Goal: Task Accomplishment & Management: Manage account settings

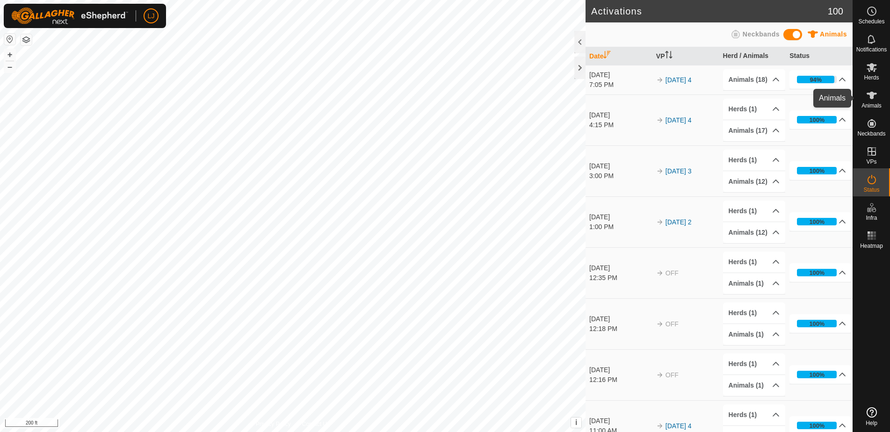
click at [872, 103] on span "Animals" at bounding box center [872, 106] width 20 height 6
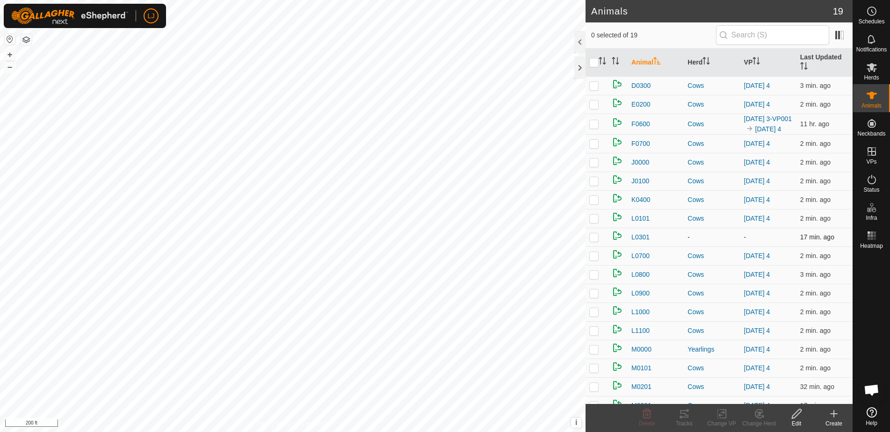
click at [596, 241] on p-checkbox at bounding box center [594, 236] width 9 height 7
click at [761, 414] on icon at bounding box center [760, 414] width 7 height 5
click at [789, 373] on link "Choose Herd..." at bounding box center [787, 373] width 93 height 19
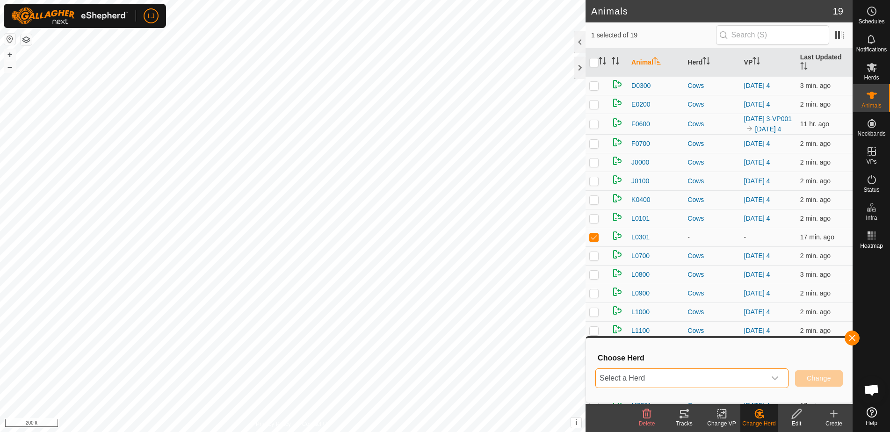
click at [706, 370] on span "Select a Herd" at bounding box center [681, 378] width 170 height 19
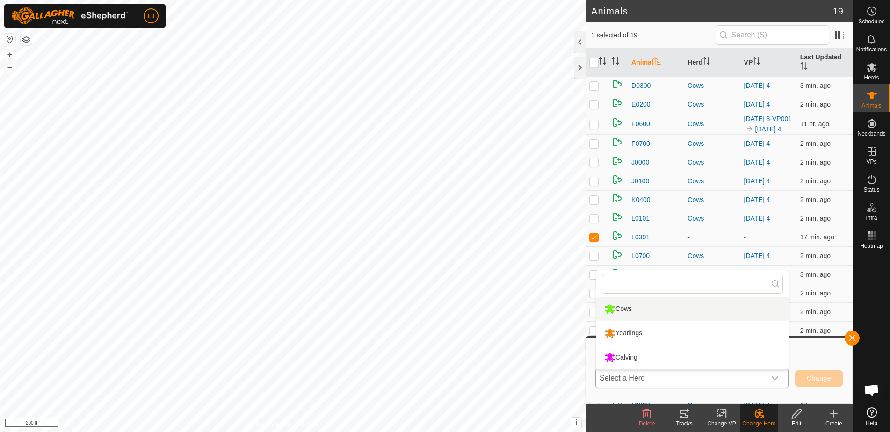
click at [669, 309] on li "Cows" at bounding box center [693, 309] width 192 height 23
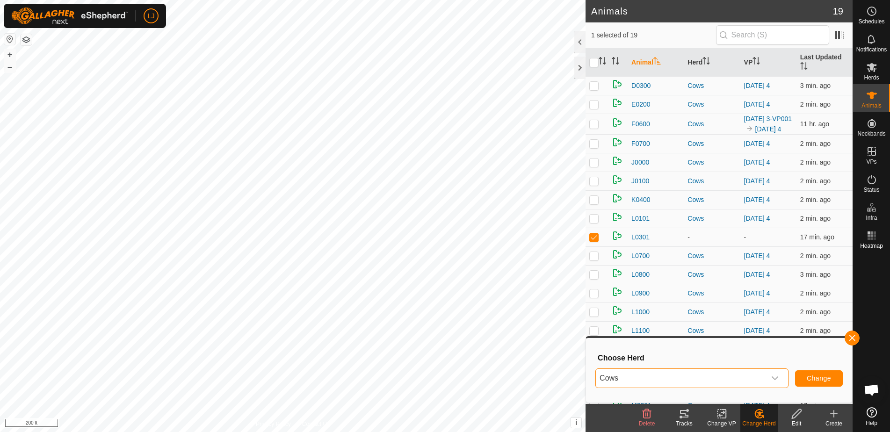
click at [831, 377] on span "Change" at bounding box center [819, 378] width 24 height 7
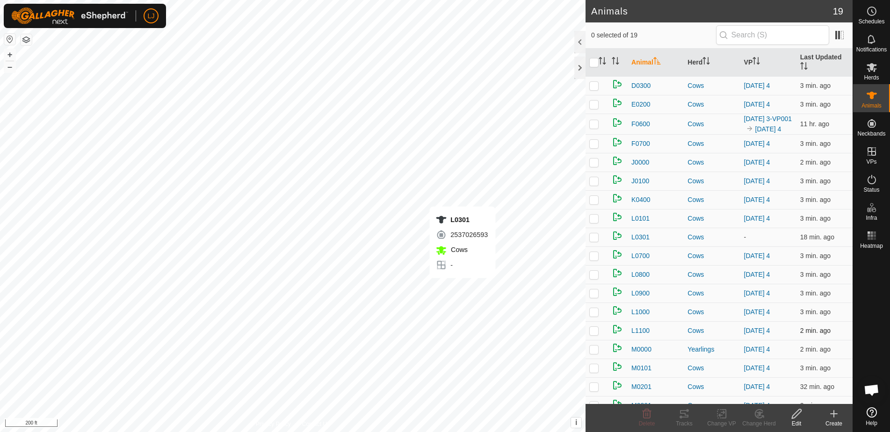
checkbox input "true"
click at [596, 353] on p-checkbox at bounding box center [594, 349] width 9 height 7
checkbox input "true"
click at [597, 241] on p-checkbox at bounding box center [594, 236] width 9 height 7
checkbox input "false"
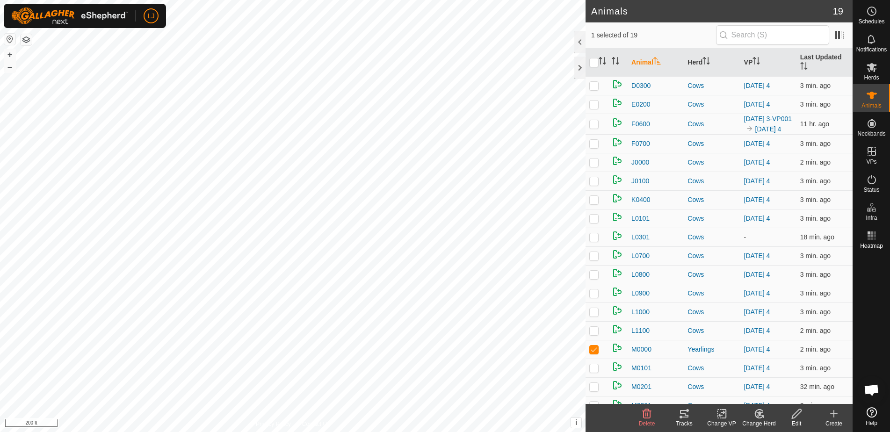
click at [762, 421] on div "Change Herd" at bounding box center [759, 424] width 37 height 8
click at [775, 376] on link "Choose Herd..." at bounding box center [787, 373] width 93 height 19
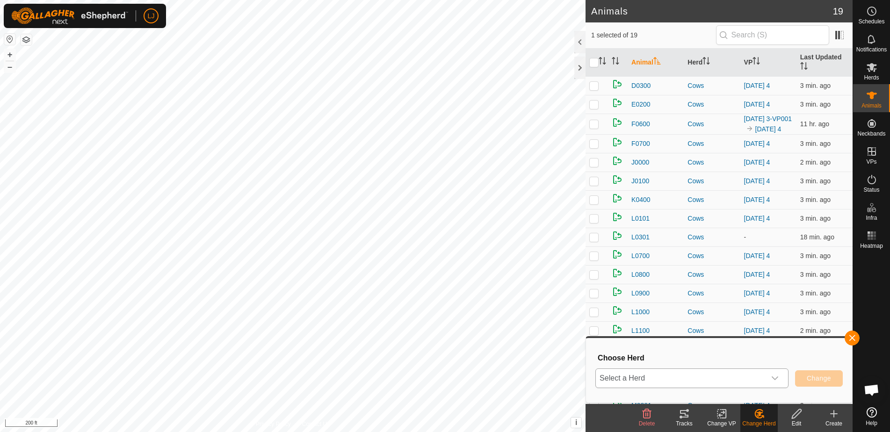
click at [735, 379] on span "Select a Herd" at bounding box center [681, 378] width 170 height 19
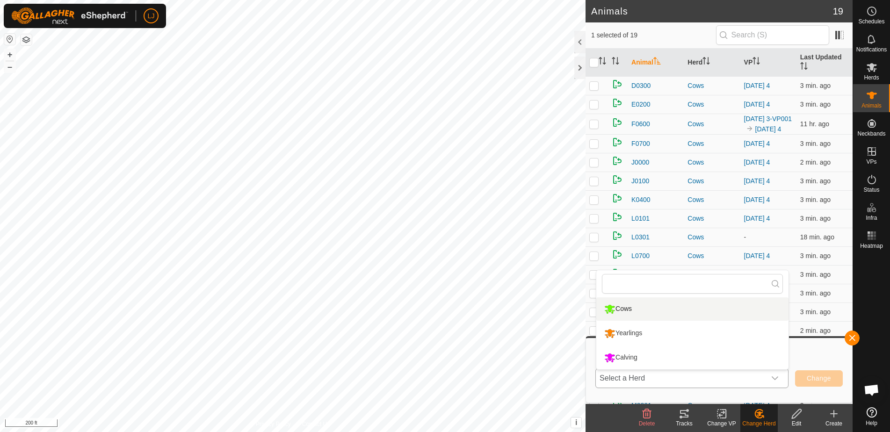
click at [624, 306] on li "Cows" at bounding box center [693, 309] width 192 height 23
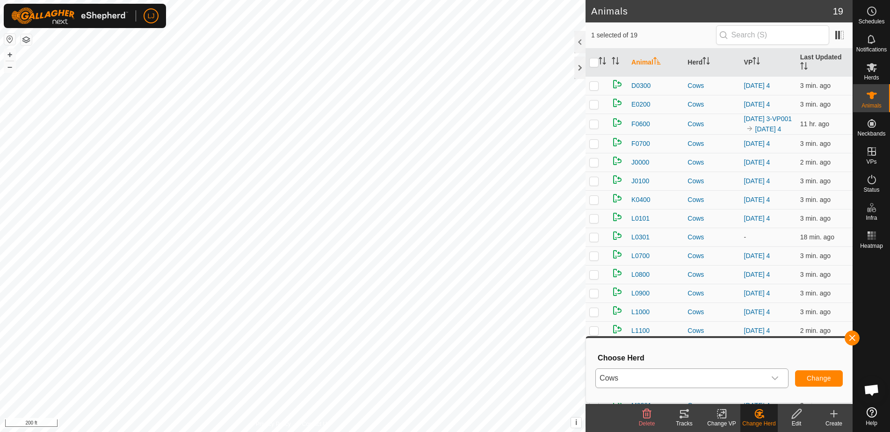
click at [821, 377] on span "Change" at bounding box center [819, 378] width 24 height 7
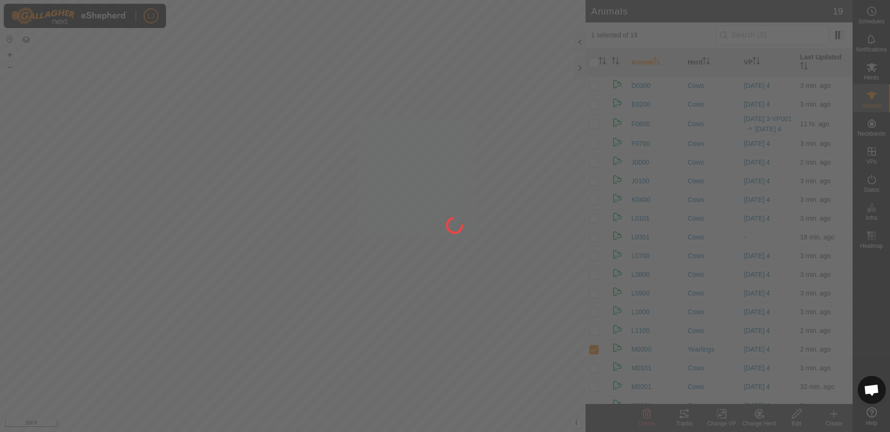
checkbox input "false"
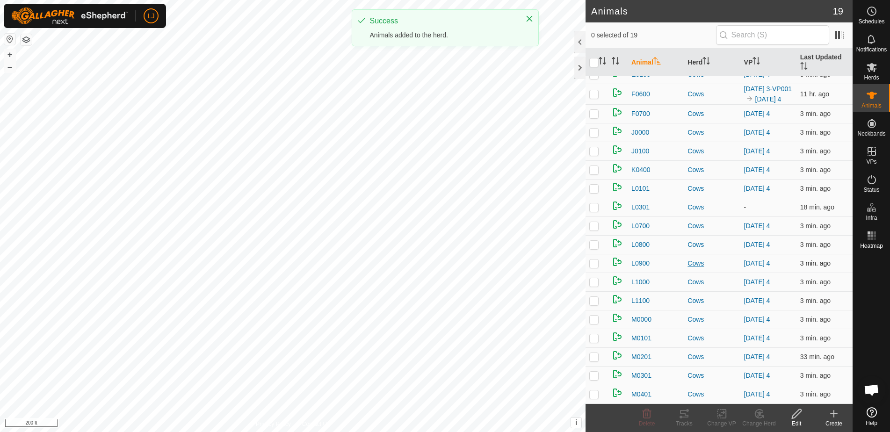
scroll to position [40, 0]
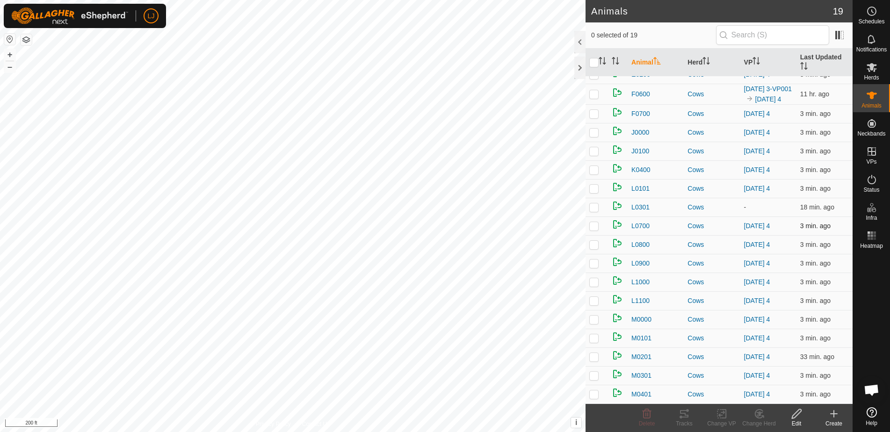
drag, startPoint x: 597, startPoint y: 206, endPoint x: 614, endPoint y: 223, distance: 23.8
click at [597, 206] on p-checkbox at bounding box center [594, 207] width 9 height 7
checkbox input "true"
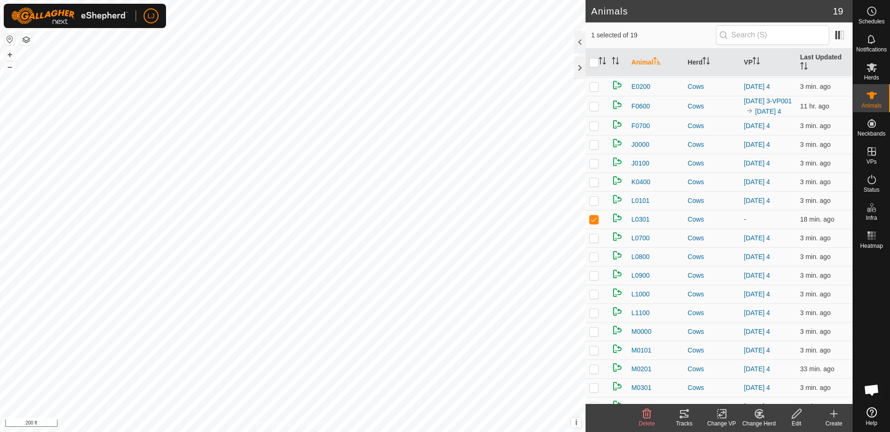
click at [721, 422] on div "Change VP" at bounding box center [721, 424] width 37 height 8
click at [743, 391] on link "Turn Off VP" at bounding box center [750, 393] width 93 height 19
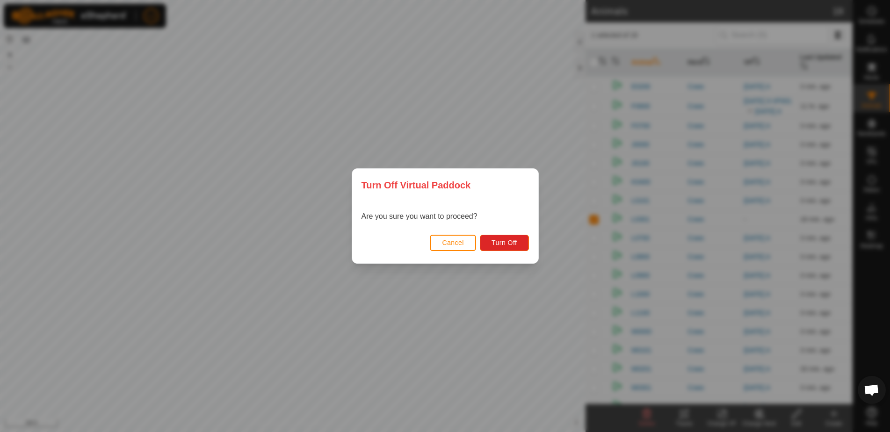
drag, startPoint x: 447, startPoint y: 243, endPoint x: 492, endPoint y: 285, distance: 61.2
click at [447, 244] on span "Cancel" at bounding box center [453, 242] width 22 height 7
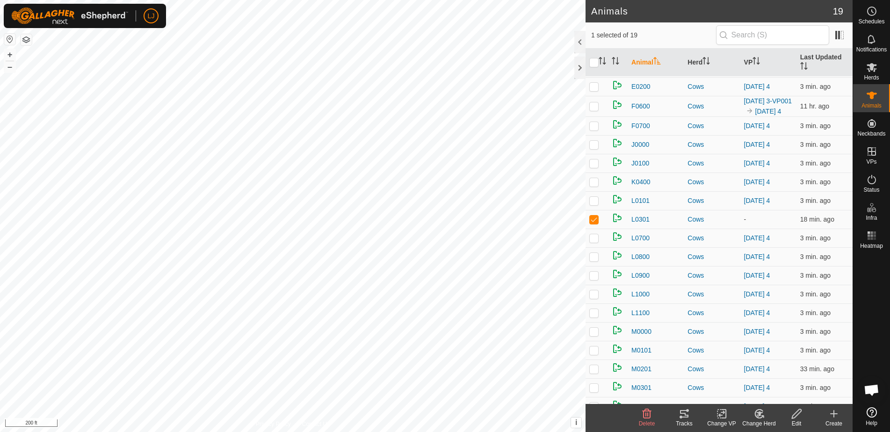
click at [718, 418] on rect at bounding box center [722, 414] width 8 height 8
click at [756, 378] on link "Choose VP..." at bounding box center [750, 373] width 93 height 19
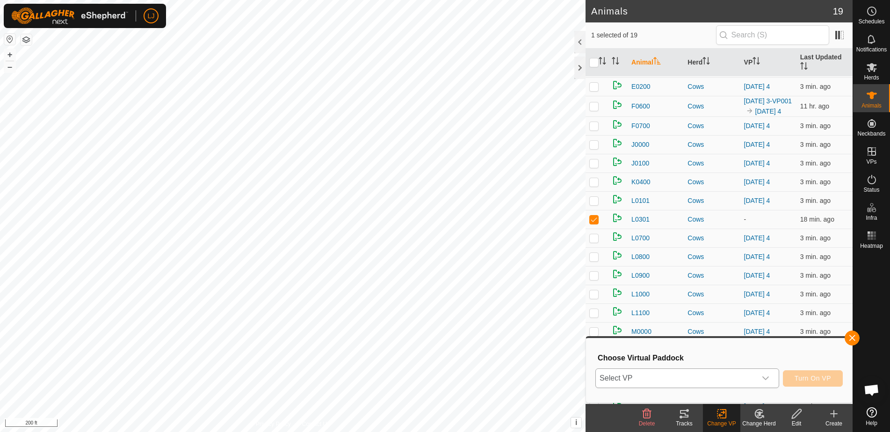
click at [750, 373] on span "Select VP" at bounding box center [676, 378] width 160 height 19
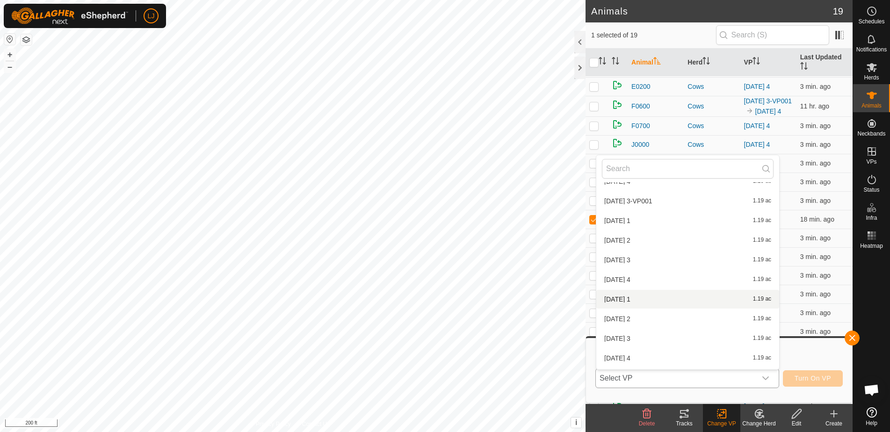
scroll to position [51, 0]
click at [665, 283] on li "[DATE] 4 1.19 ac" at bounding box center [688, 280] width 183 height 19
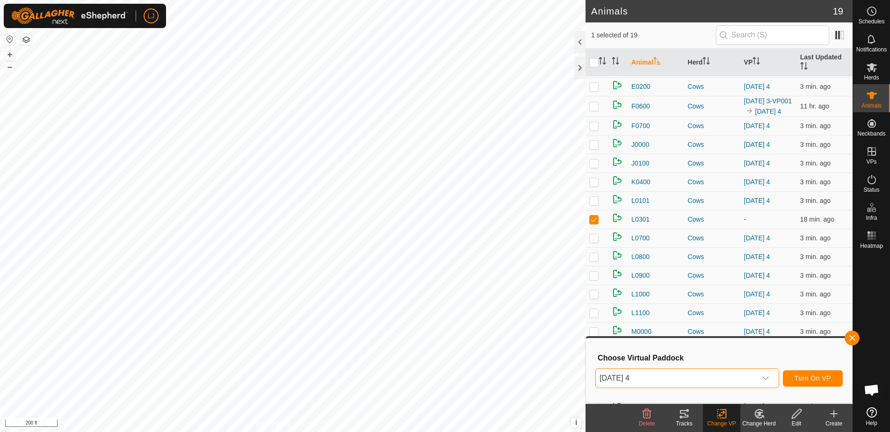
click at [818, 374] on button "Turn On VP" at bounding box center [813, 379] width 60 height 16
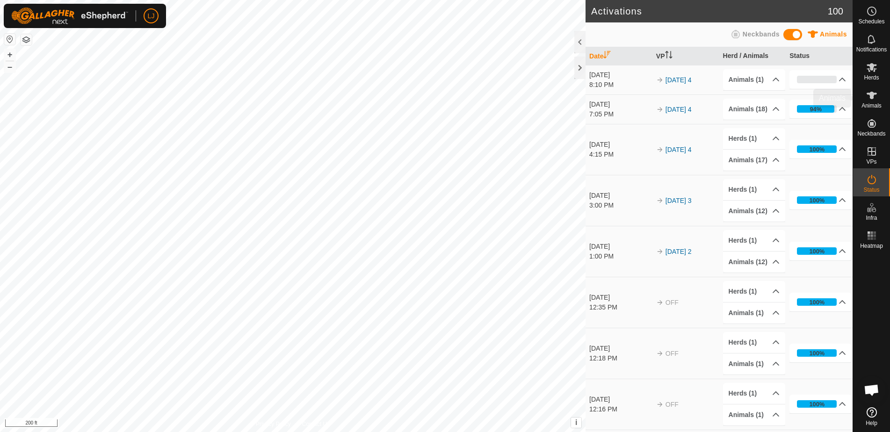
click at [879, 107] on span "Animals" at bounding box center [872, 106] width 20 height 6
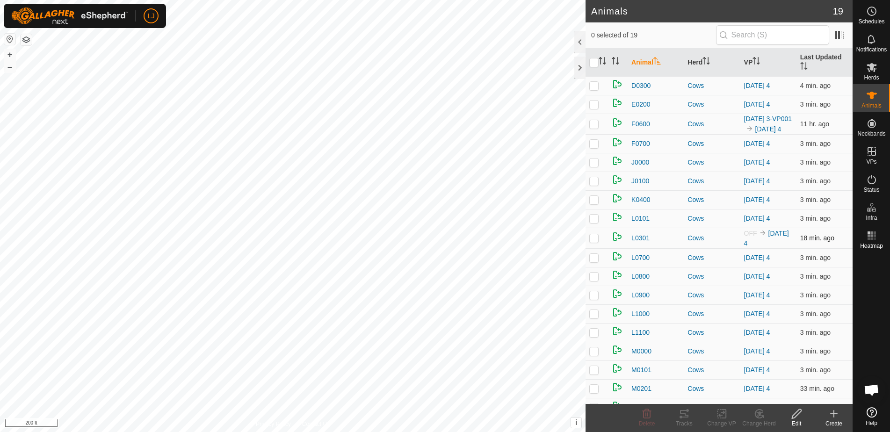
click at [597, 242] on p-checkbox at bounding box center [594, 237] width 9 height 7
checkbox input "false"
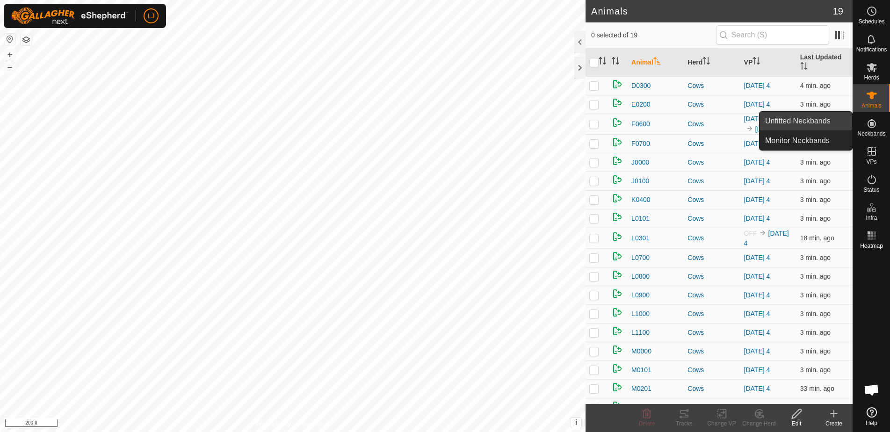
click at [784, 125] on link "Unfitted Neckbands" at bounding box center [806, 121] width 93 height 19
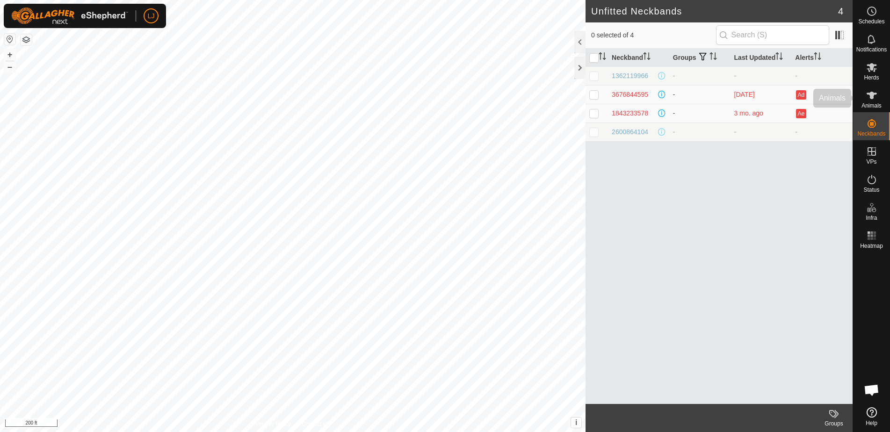
click at [875, 102] on es-animals-svg-icon at bounding box center [872, 95] width 17 height 15
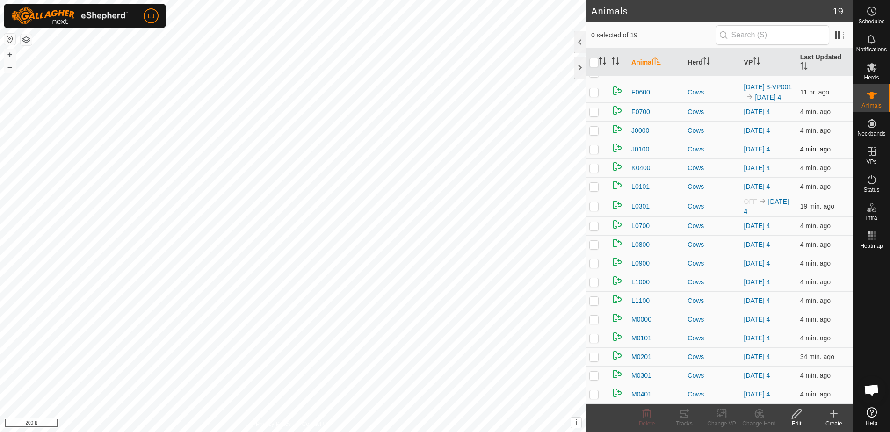
scroll to position [42, 0]
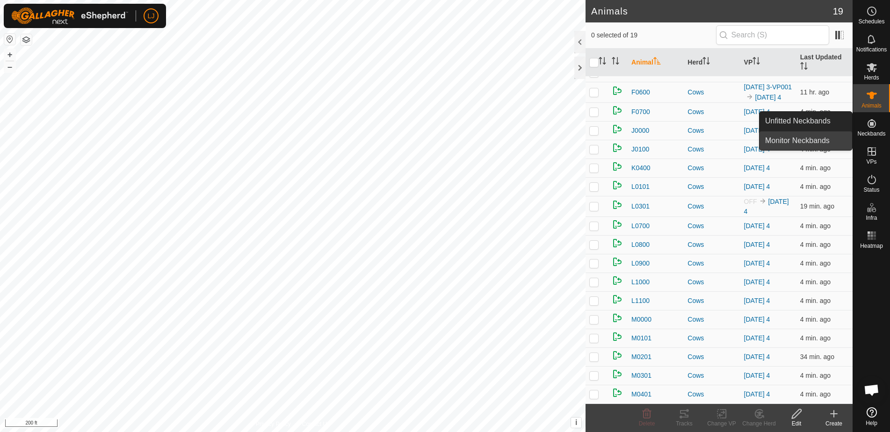
click at [816, 142] on link "Monitor Neckbands" at bounding box center [806, 140] width 93 height 19
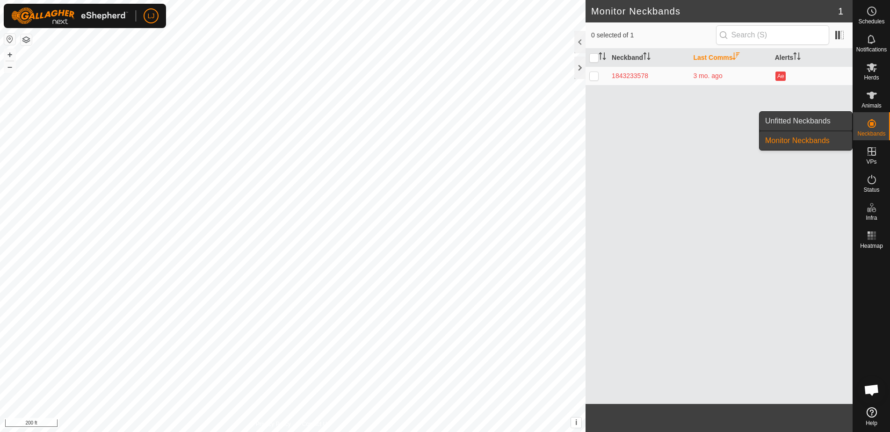
click at [823, 121] on link "Unfitted Neckbands" at bounding box center [806, 121] width 93 height 19
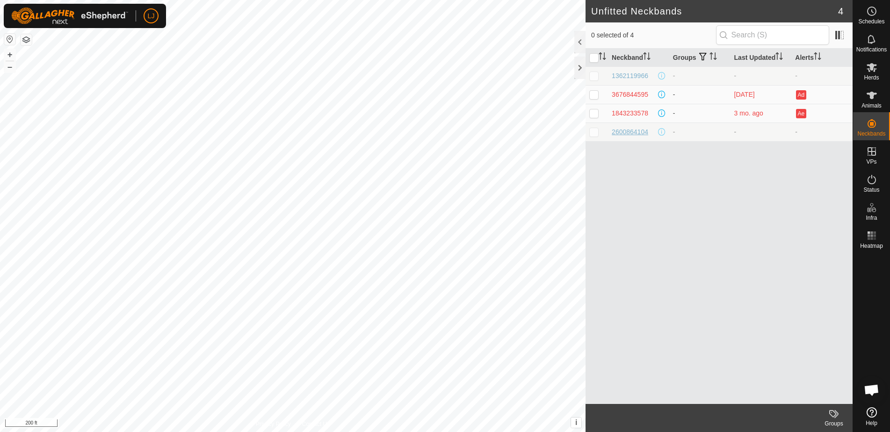
click at [629, 130] on div "2600864104" at bounding box center [630, 132] width 36 height 10
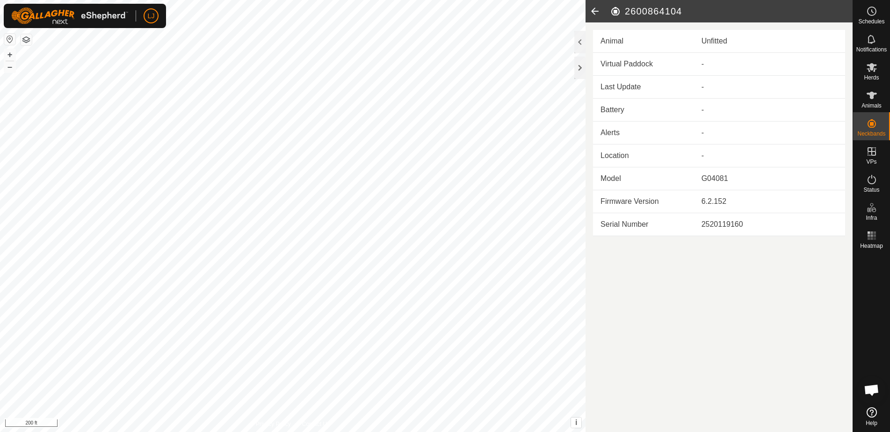
click at [594, 13] on icon at bounding box center [595, 11] width 19 height 22
